Goal: Information Seeking & Learning: Learn about a topic

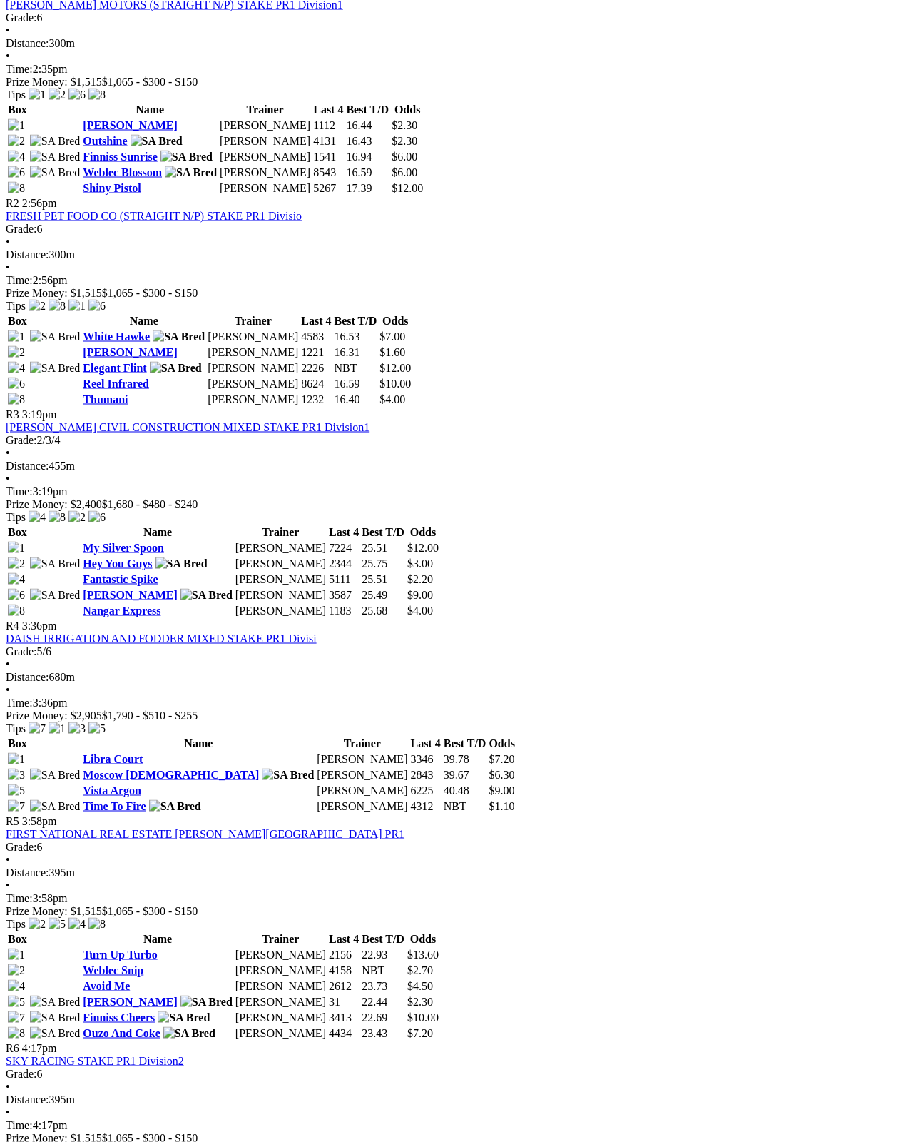
scroll to position [734, 0]
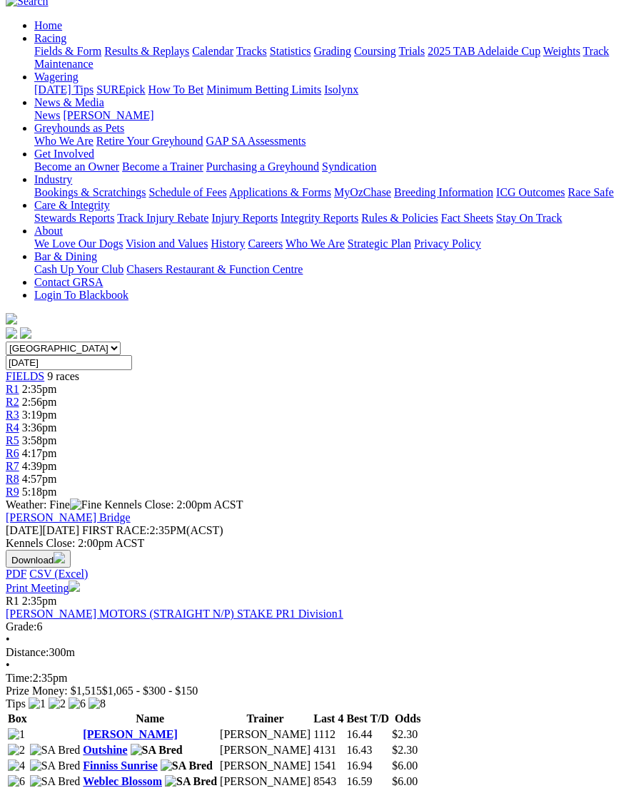
scroll to position [136, 0]
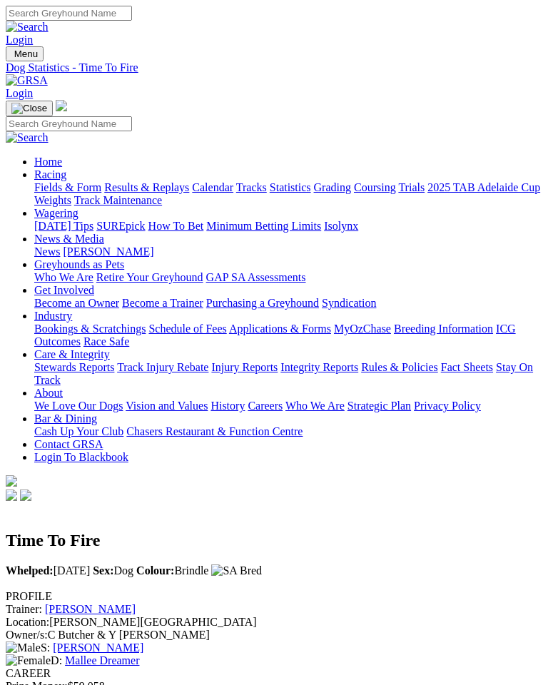
click at [11, 57] on img "Toggle navigation" at bounding box center [11, 57] width 0 height 0
click at [47, 103] on img "Toggle navigation" at bounding box center [29, 108] width 36 height 11
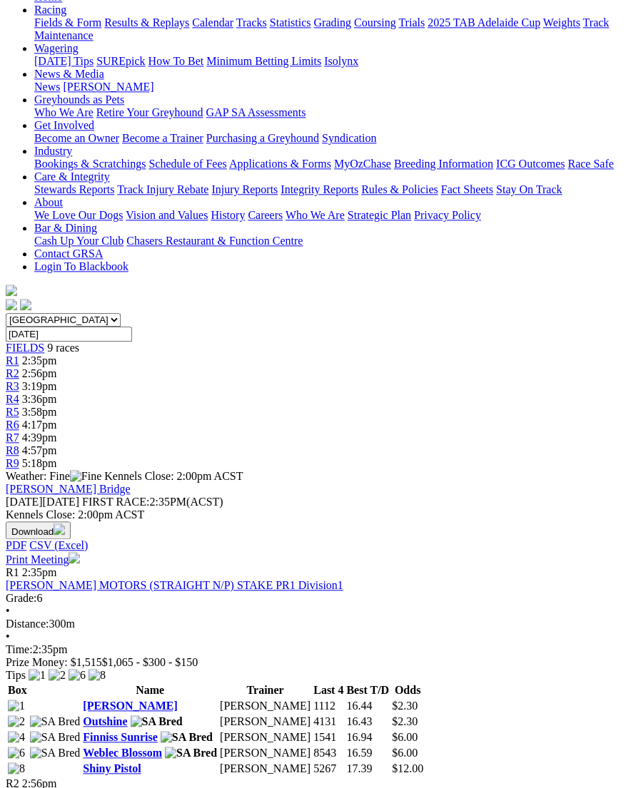
scroll to position [165, 0]
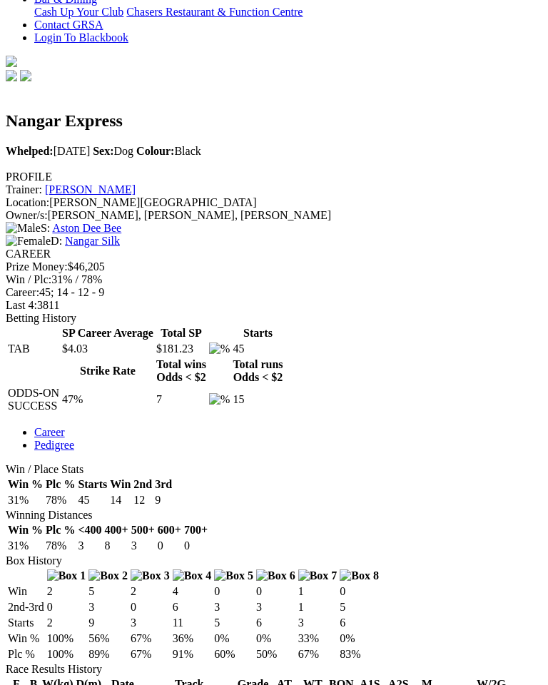
scroll to position [403, 0]
